Goal: Navigation & Orientation: Find specific page/section

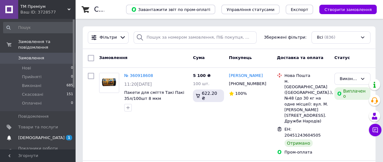
click at [50, 135] on span "[DEMOGRAPHIC_DATA]" at bounding box center [38, 138] width 40 height 6
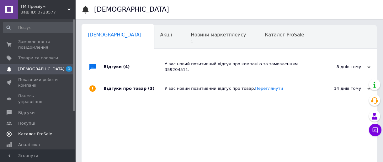
scroll to position [0, 3]
click at [188, 32] on span "Новини маркетплейсу" at bounding box center [215, 35] width 55 height 6
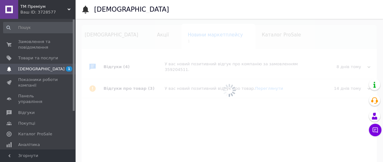
scroll to position [0, 16]
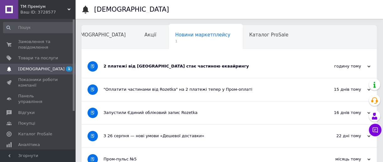
click at [177, 67] on div "2 платежі від Rozetka стає частиною еквайрингу" at bounding box center [206, 66] width 204 height 6
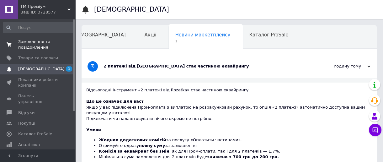
click at [26, 39] on span "Замовлення та повідомлення" at bounding box center [38, 44] width 40 height 11
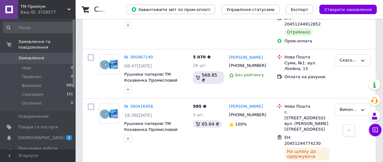
scroll to position [190, 0]
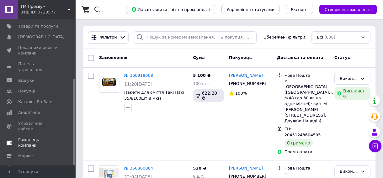
scroll to position [237, 0]
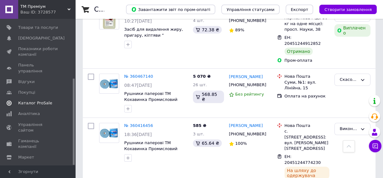
scroll to position [101, 0]
click at [28, 99] on span "Каталог ProSale" at bounding box center [35, 102] width 34 height 6
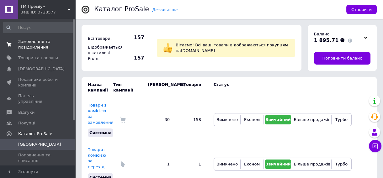
click at [28, 52] on ul "Замовлення та повідомлення 0 0 Товари та послуги Сповіщення 0 0 Показники робот…" at bounding box center [38, 144] width 77 height 217
